Goal: Find specific page/section: Find specific page/section

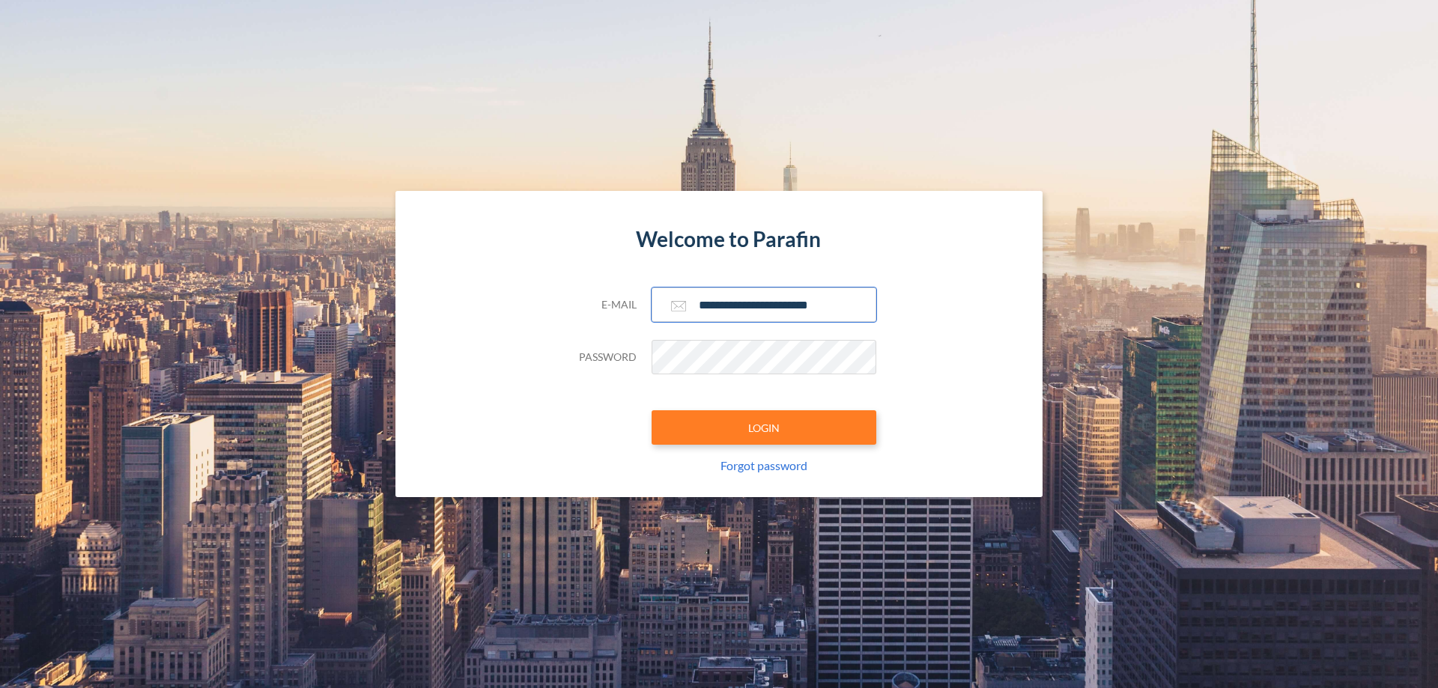
type input "**********"
click at [764, 428] on button "LOGIN" at bounding box center [764, 428] width 225 height 34
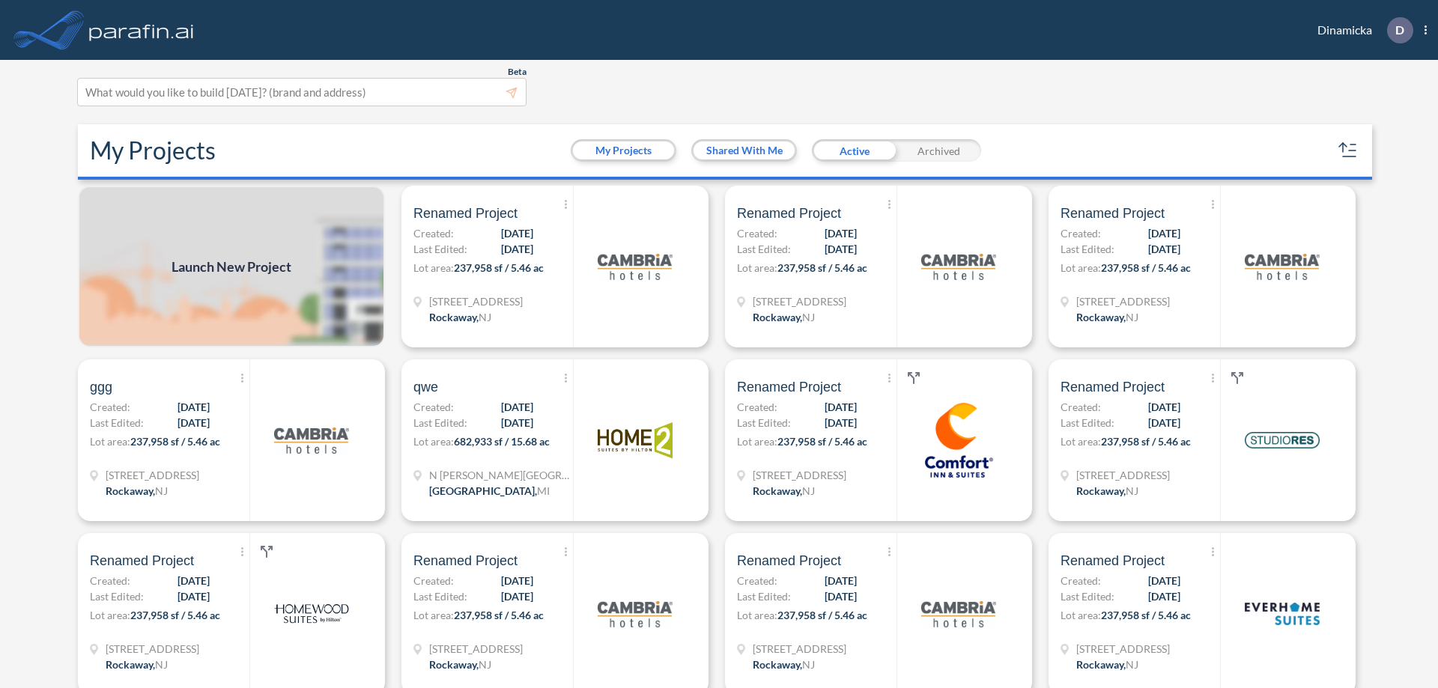
scroll to position [4, 0]
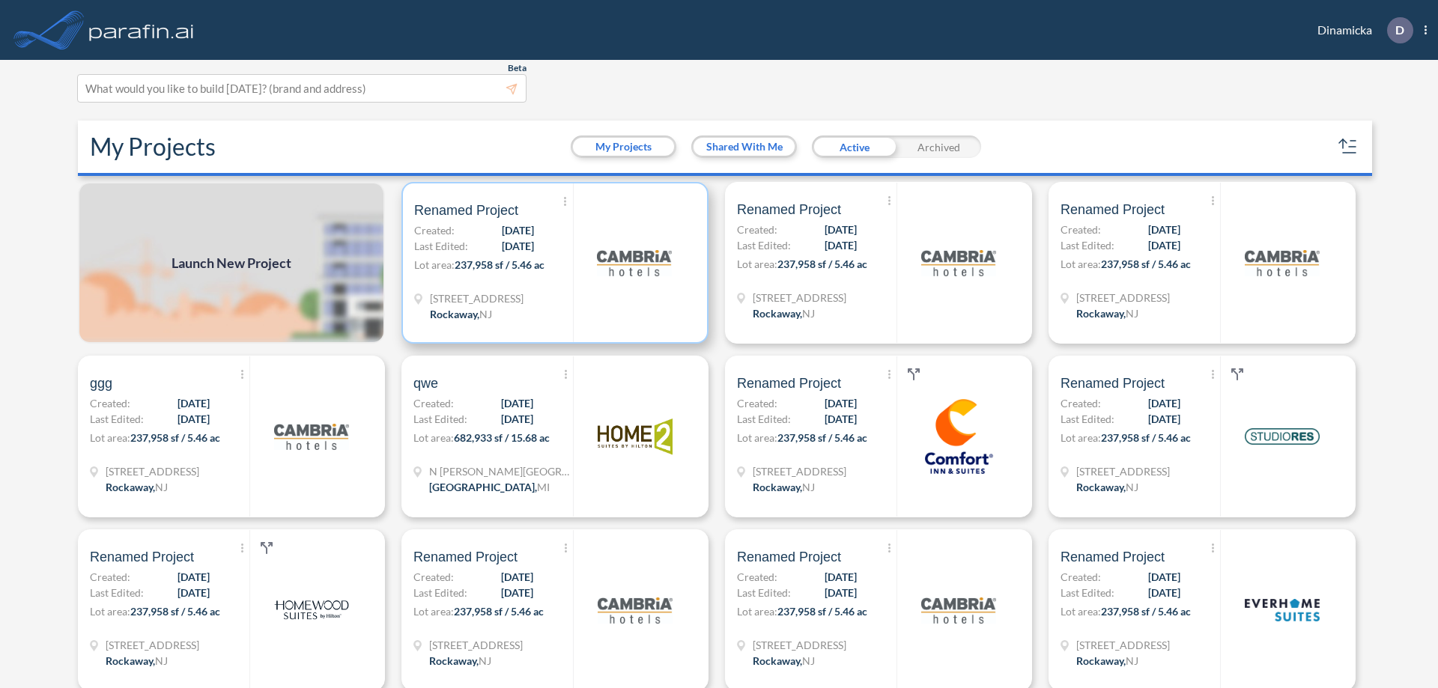
click at [552, 263] on p "Lot area: 237,958 sf / 5.46 ac" at bounding box center [493, 268] width 159 height 22
